Goal: Task Accomplishment & Management: Manage account settings

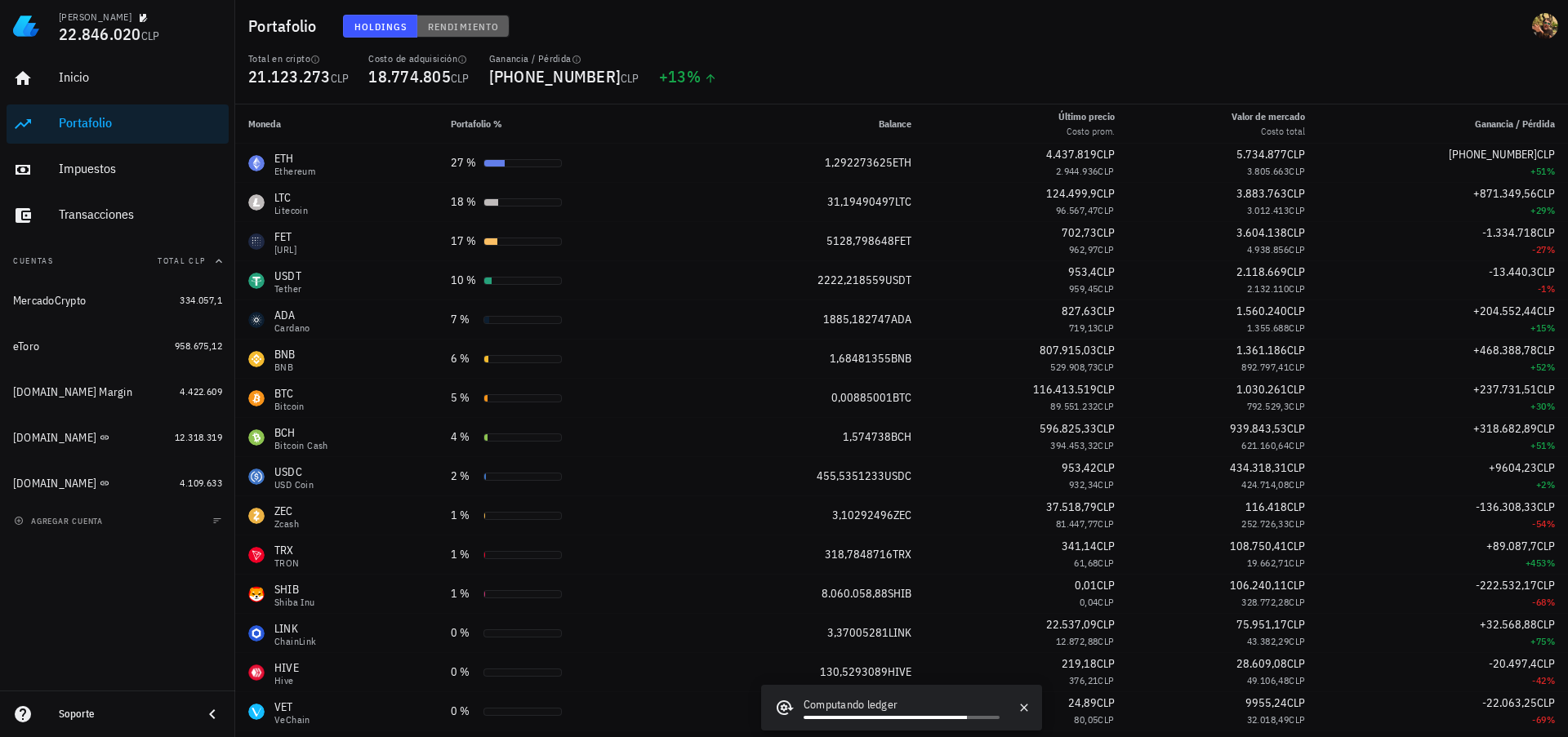
click at [469, 28] on span "Rendimiento" at bounding box center [463, 26] width 72 height 12
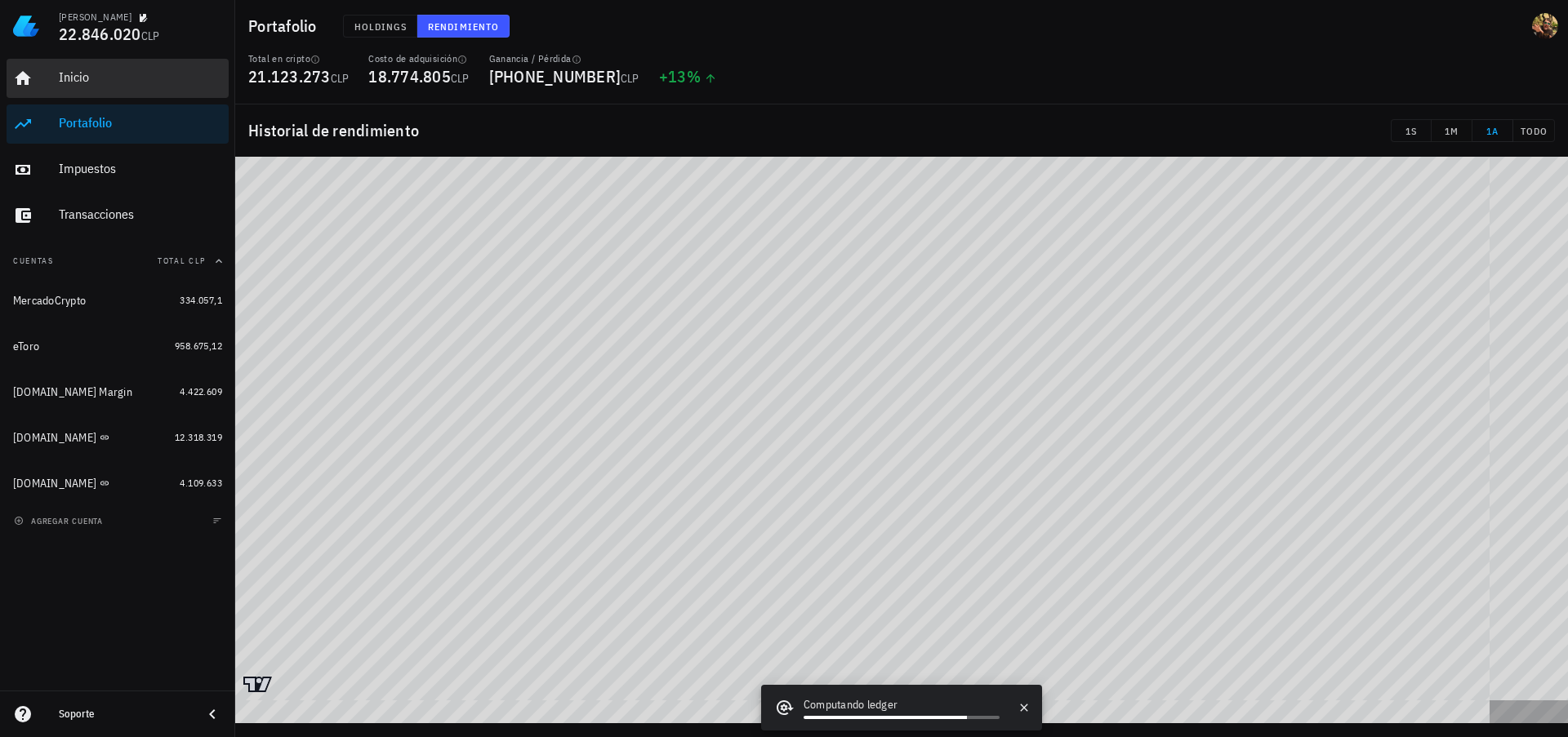
click at [72, 79] on div "Inicio" at bounding box center [141, 77] width 164 height 16
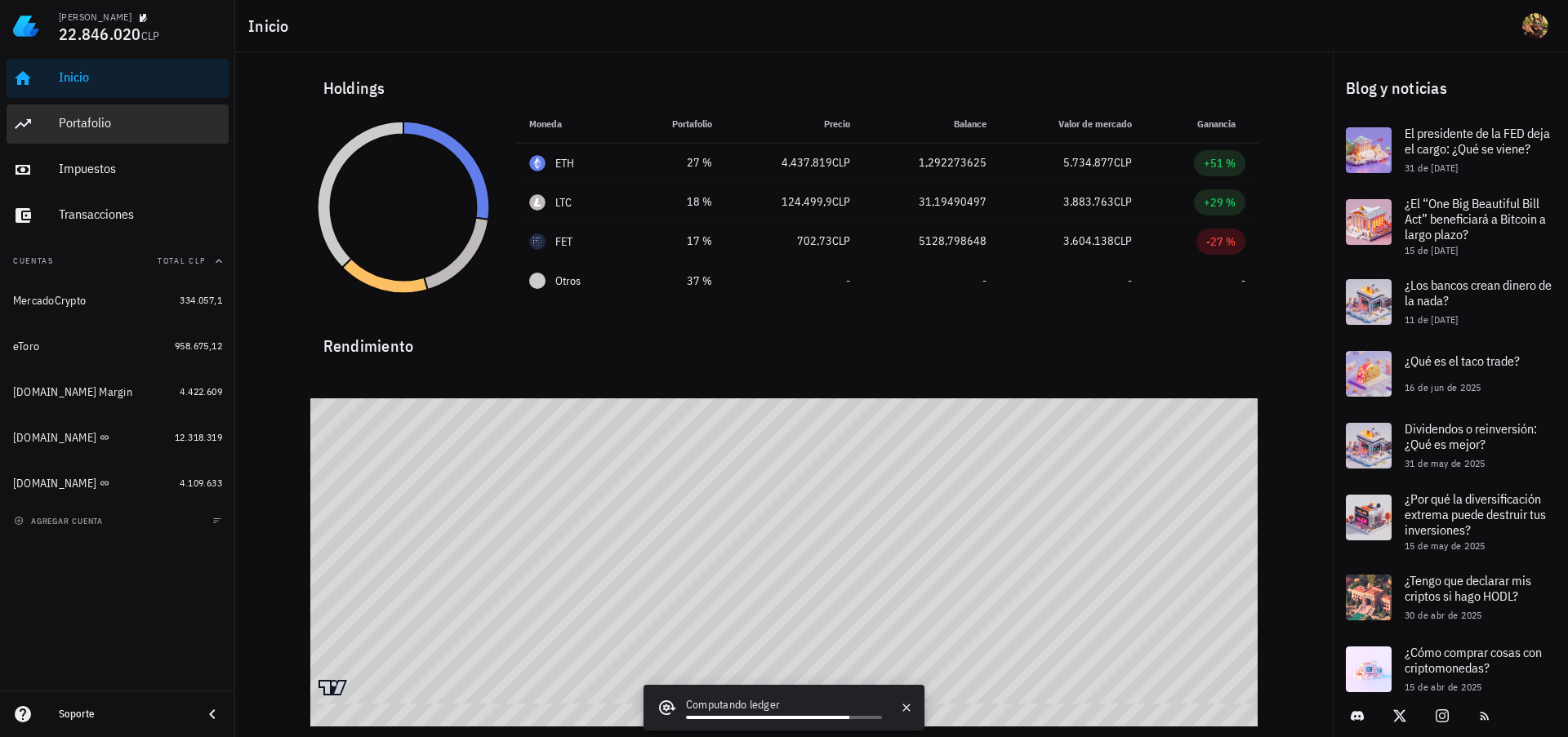
click at [120, 123] on div "Portafolio" at bounding box center [141, 123] width 164 height 16
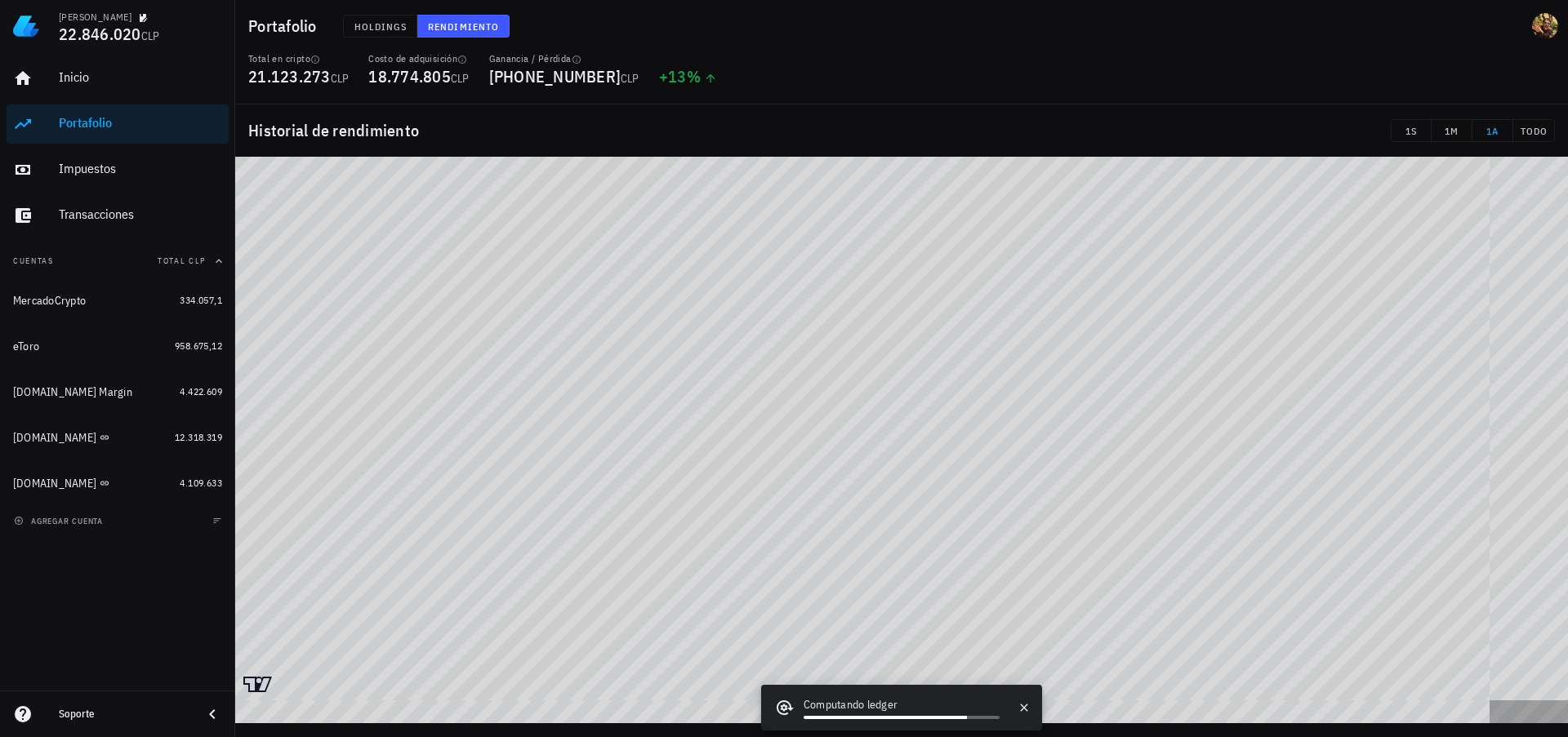
click at [390, 10] on div "Holdings Rendimiento" at bounding box center [681, 26] width 695 height 42
click at [383, 24] on span "Holdings" at bounding box center [380, 26] width 54 height 12
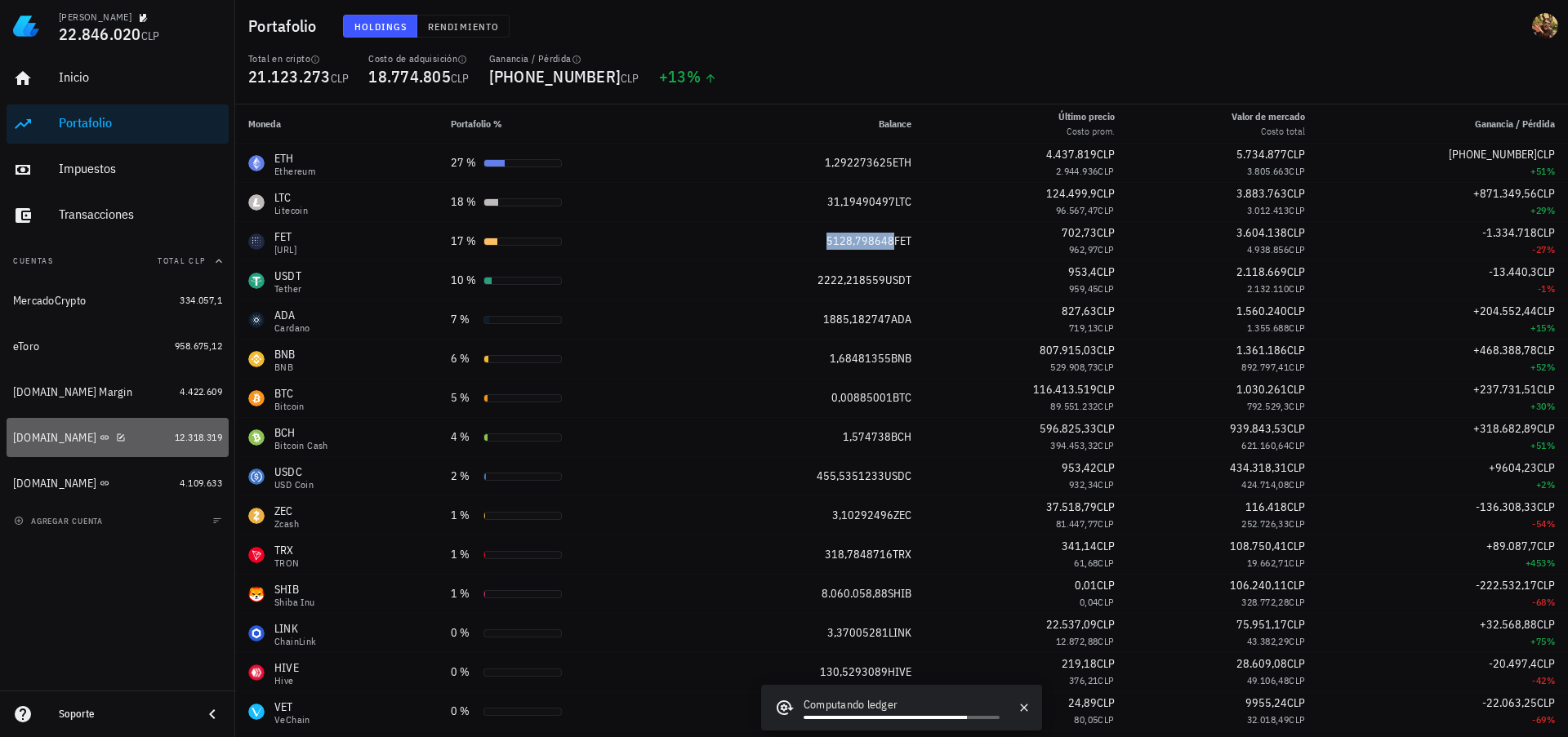
click at [46, 441] on div "[DOMAIN_NAME]" at bounding box center [55, 438] width 84 height 14
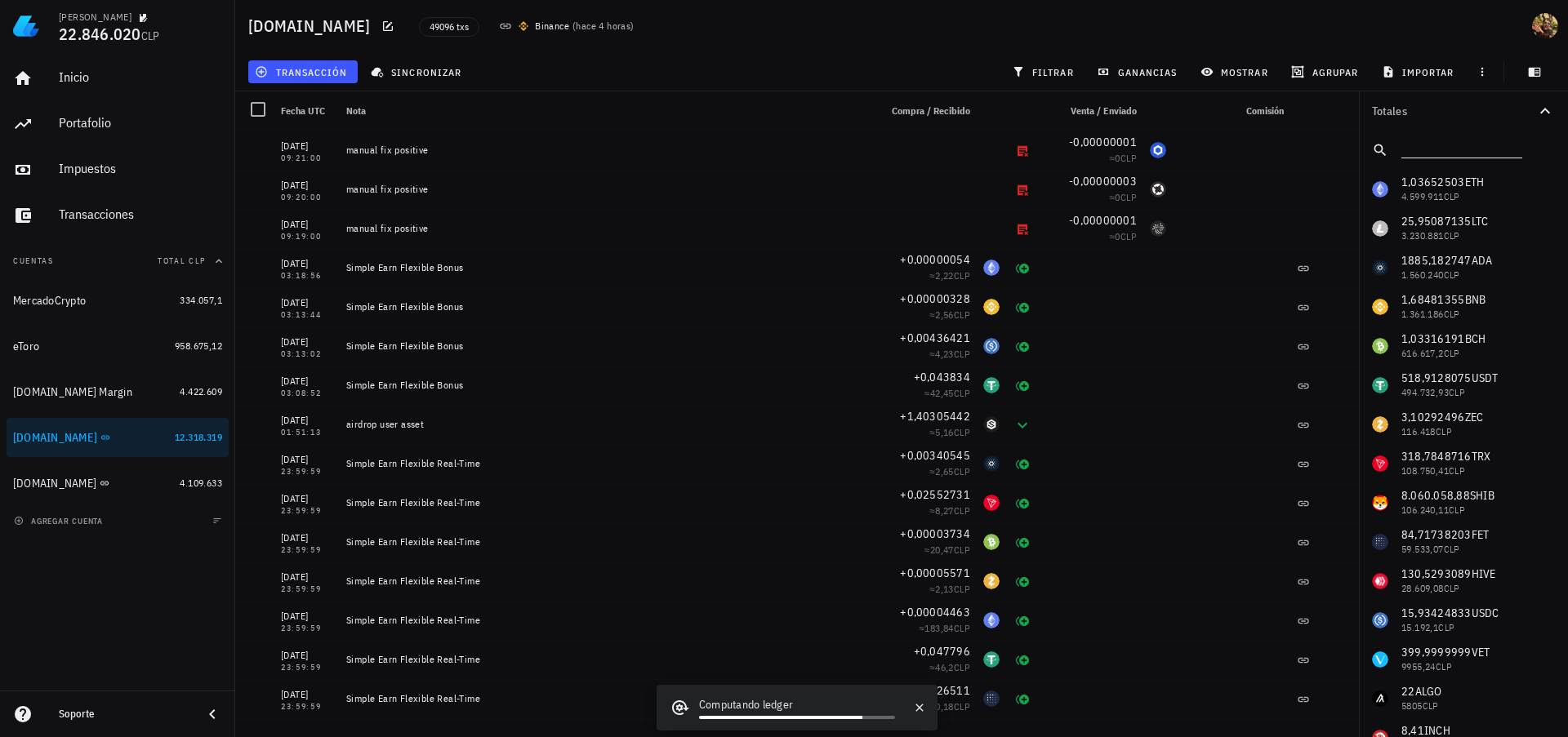
click at [1461, 145] on input "text" at bounding box center [1460, 147] width 118 height 21
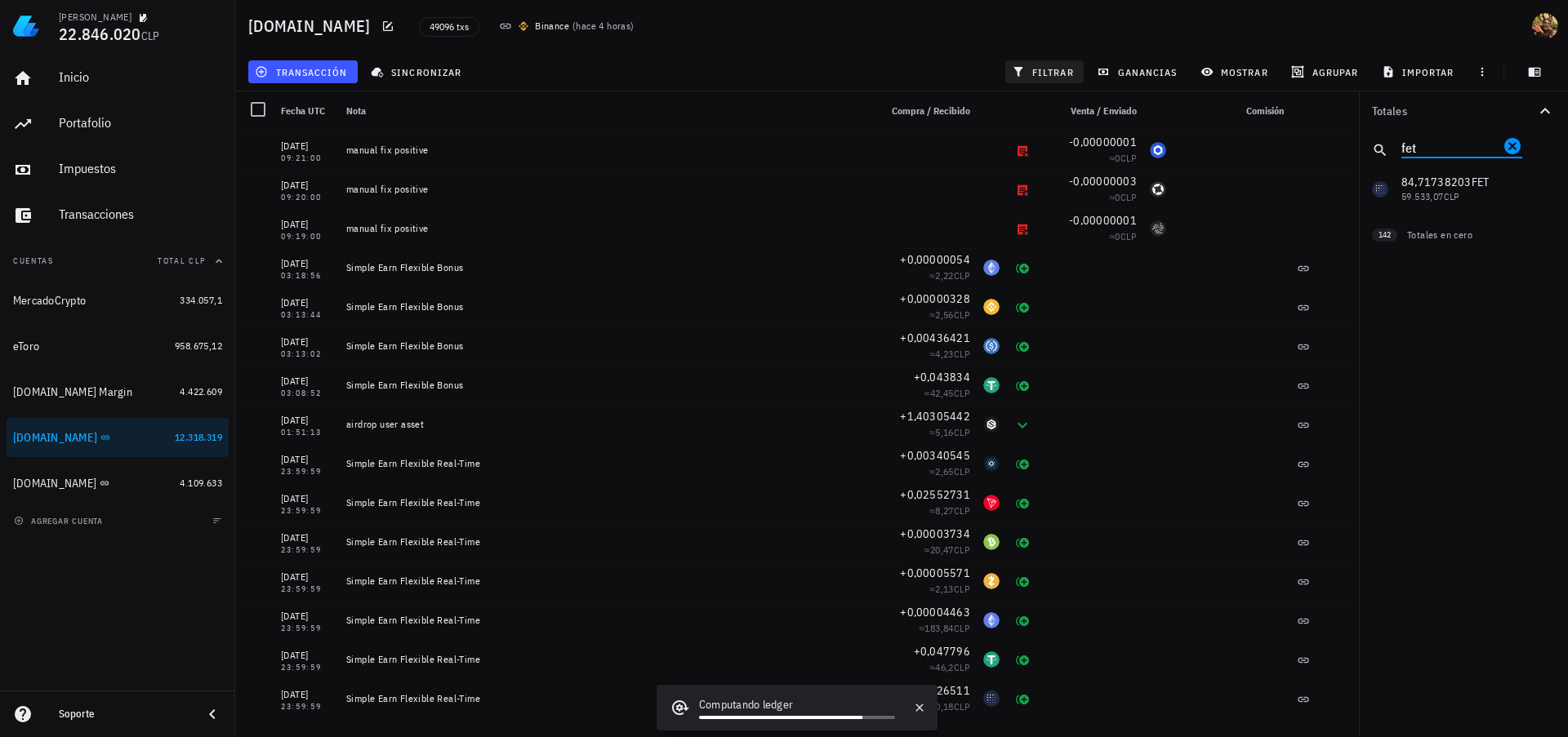
type input "fet"
click at [1067, 74] on span "filtrar" at bounding box center [1044, 71] width 59 height 13
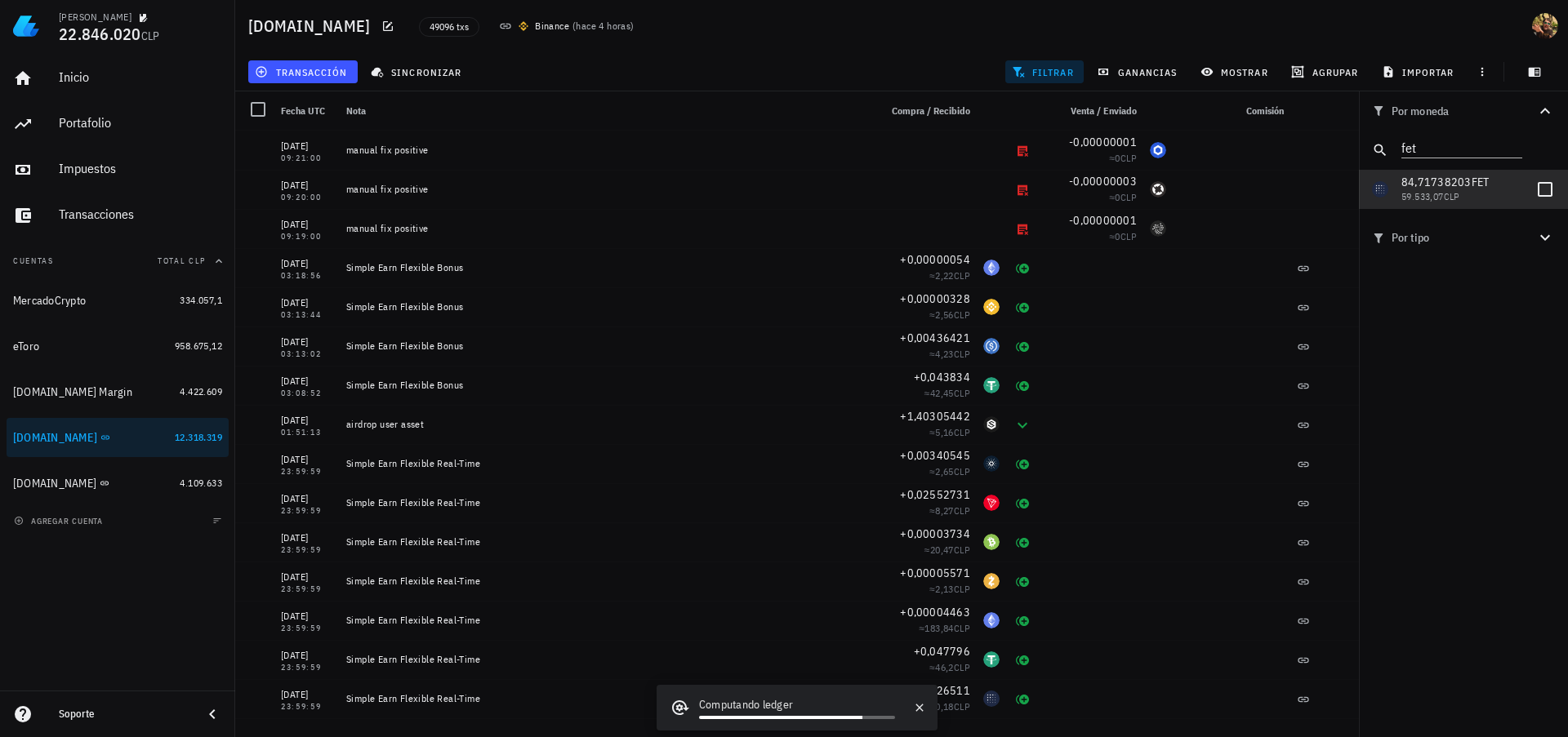
drag, startPoint x: 1543, startPoint y: 186, endPoint x: 1464, endPoint y: 398, distance: 226.2
click at [1543, 186] on div at bounding box center [1545, 190] width 28 height 28
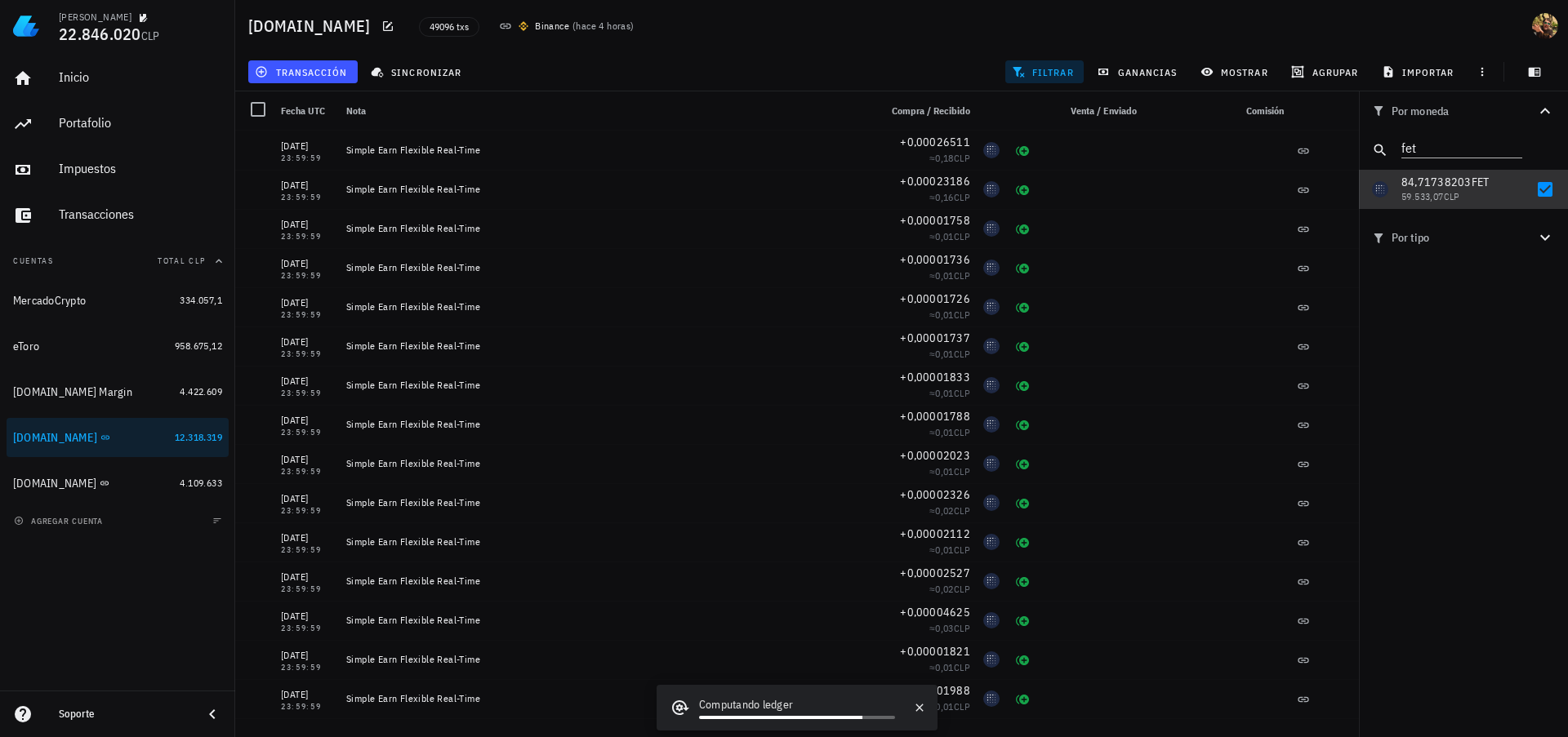
drag, startPoint x: 1546, startPoint y: 188, endPoint x: 1426, endPoint y: 270, distance: 145.3
click at [1546, 188] on div at bounding box center [1545, 190] width 28 height 28
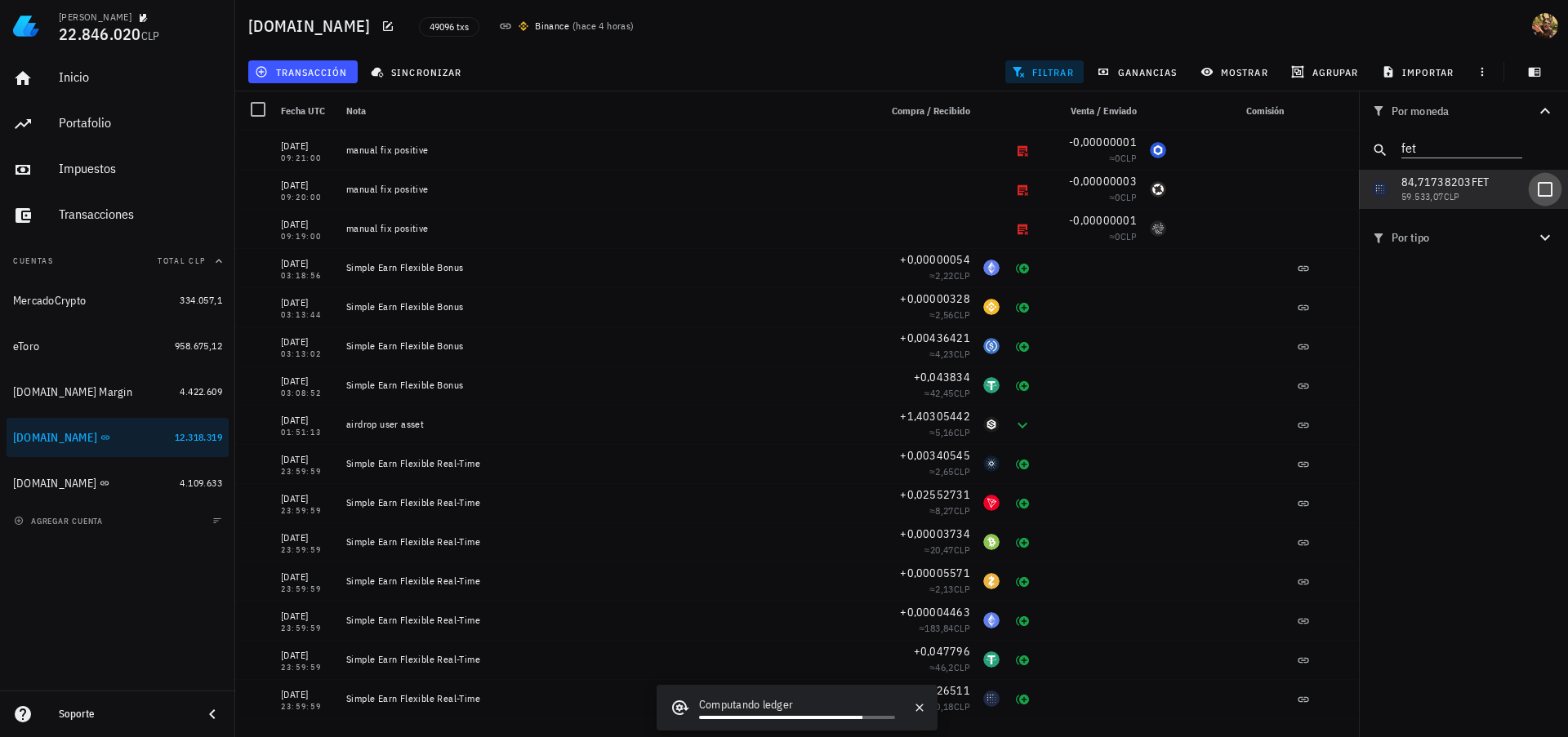
click at [1549, 192] on div at bounding box center [1545, 190] width 28 height 28
checkbox input "true"
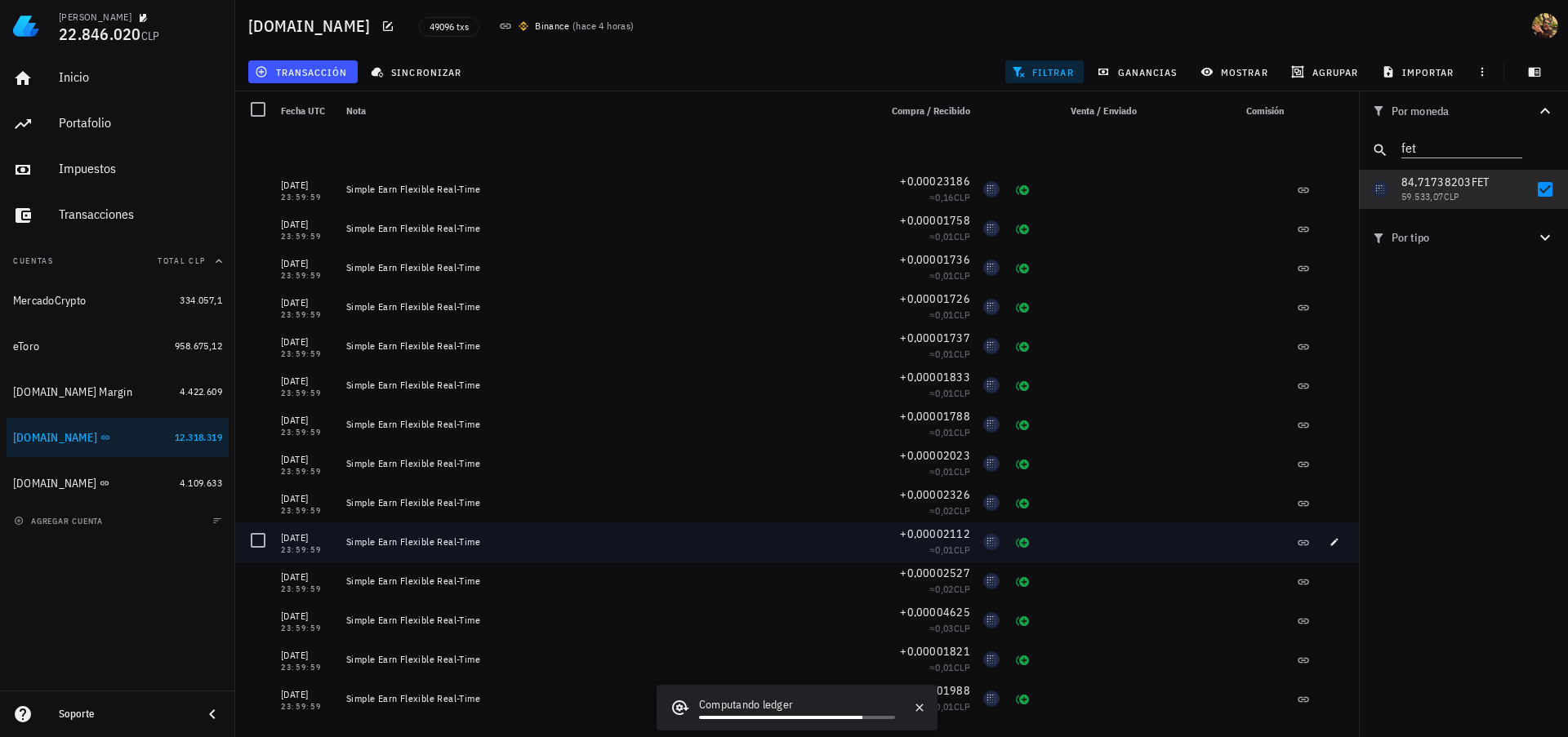
scroll to position [441, 0]
